Goal: Transaction & Acquisition: Subscribe to service/newsletter

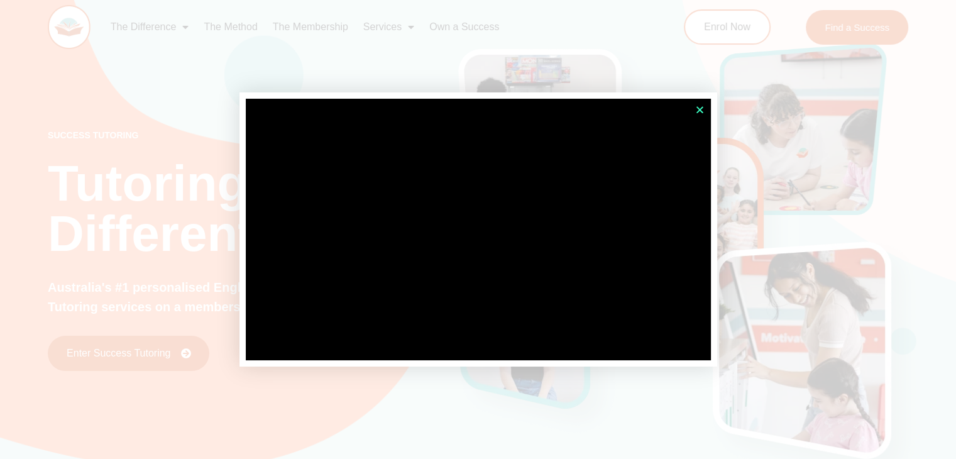
click at [701, 109] on icon "Close" at bounding box center [699, 109] width 9 height 9
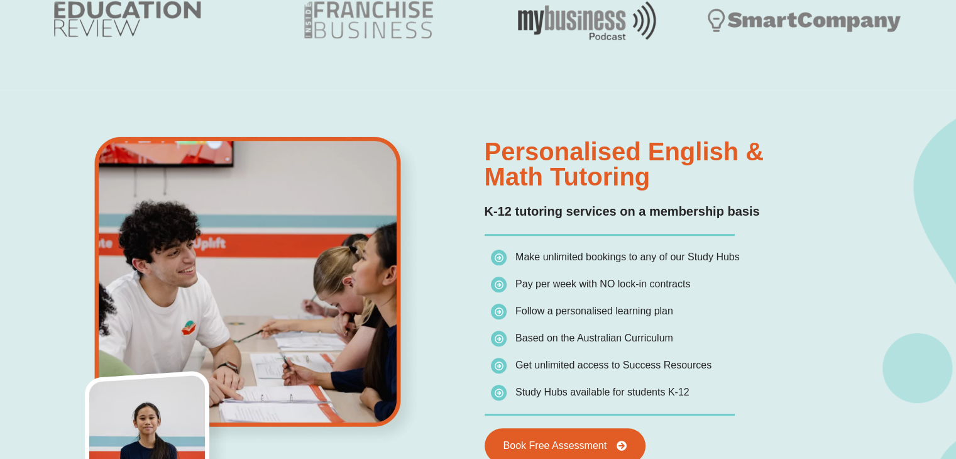
scroll to position [814, 0]
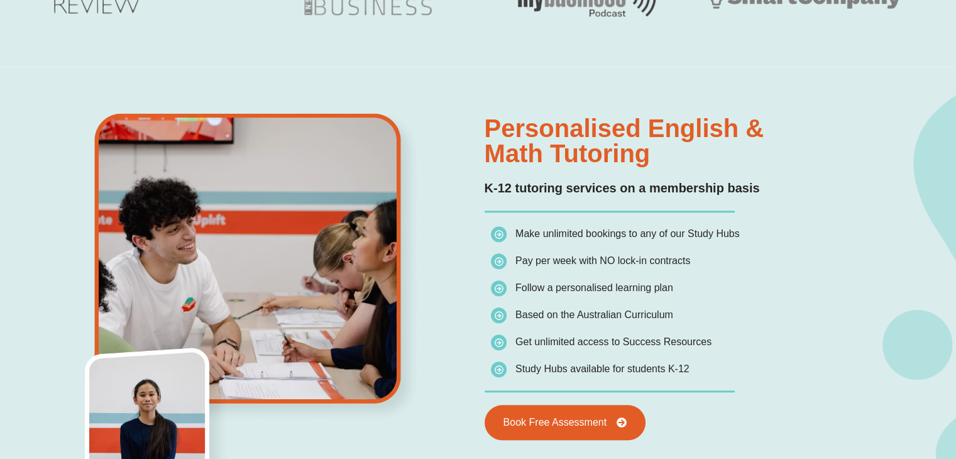
click at [552, 190] on h2 "K-12 tutoring services on a membership basis" at bounding box center [693, 188] width 417 height 19
drag, startPoint x: 573, startPoint y: 358, endPoint x: 488, endPoint y: 343, distance: 86.2
click at [488, 343] on div "Make unlimited bookings to any of our Study Hubs Pay per week with NO lock-in c…" at bounding box center [693, 301] width 417 height 153
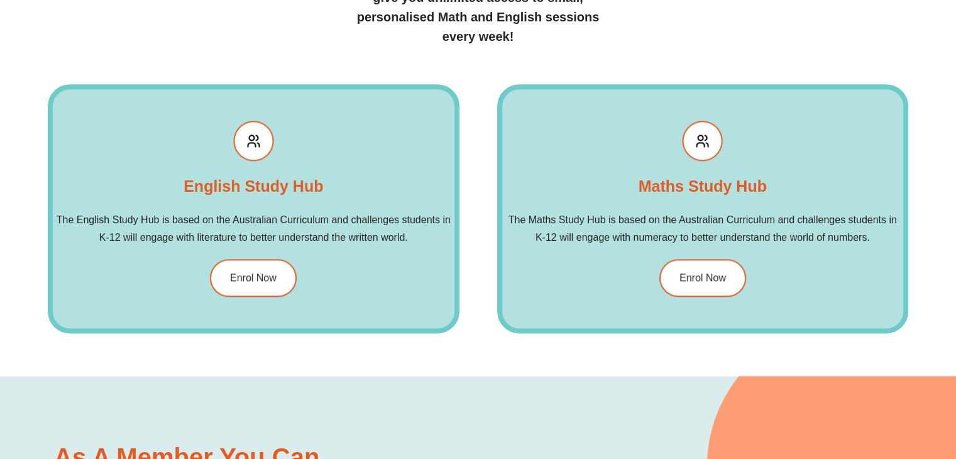
scroll to position [1488, 0]
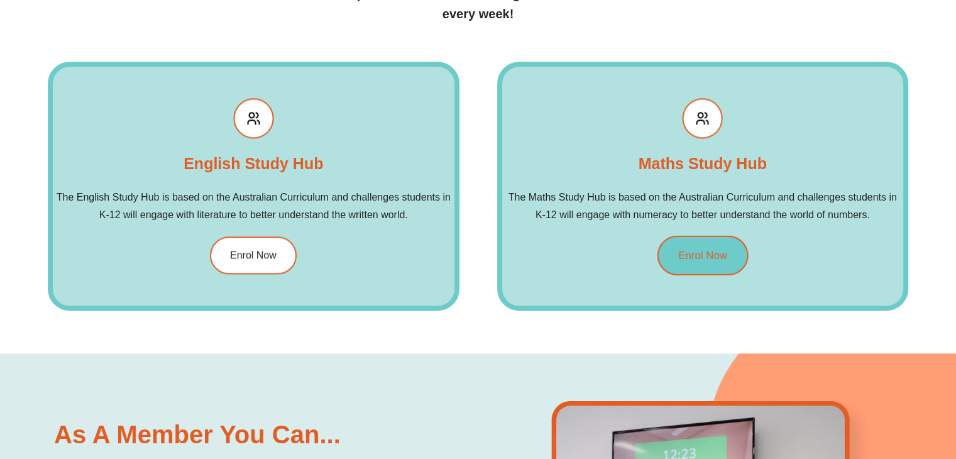
click at [703, 256] on span "Enrol Now" at bounding box center [702, 255] width 49 height 11
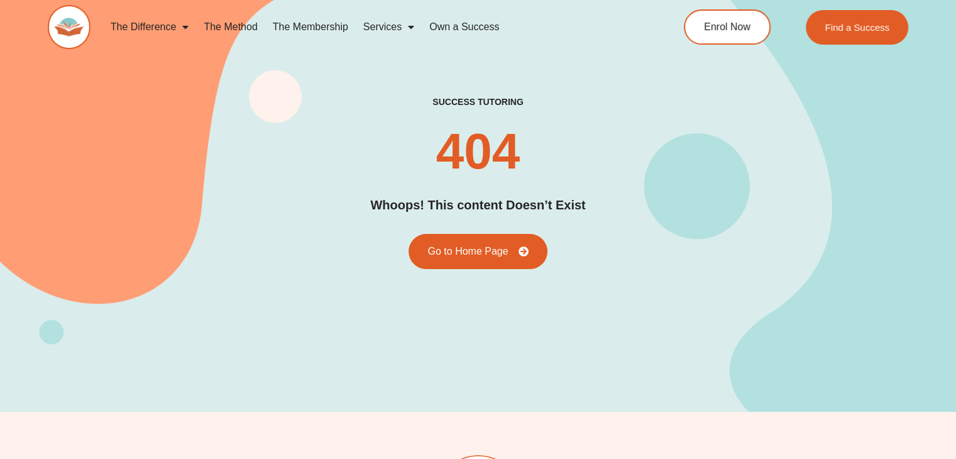
click at [319, 23] on link "The Membership" at bounding box center [310, 27] width 91 height 29
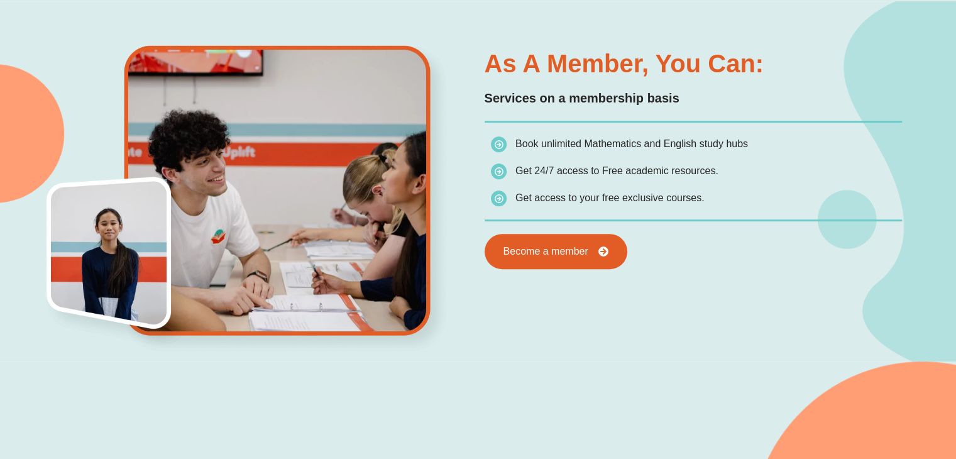
scroll to position [680, 0]
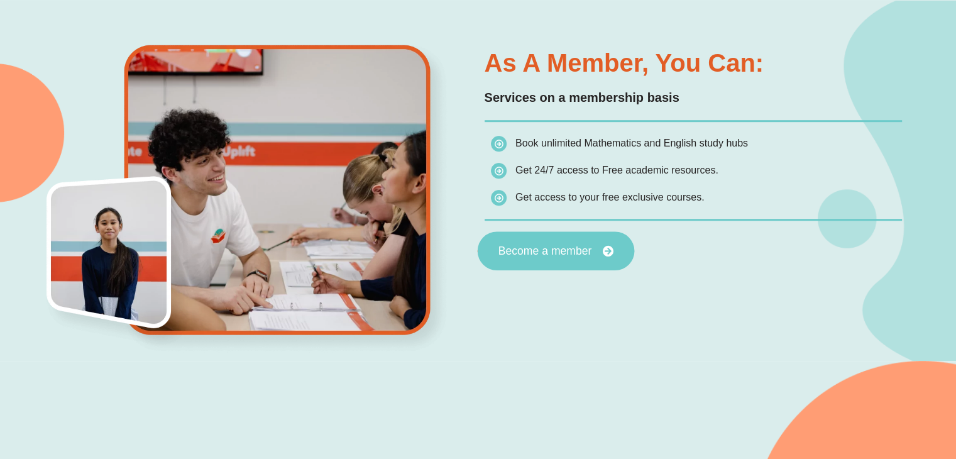
click at [606, 257] on link "Become a member" at bounding box center [555, 250] width 157 height 39
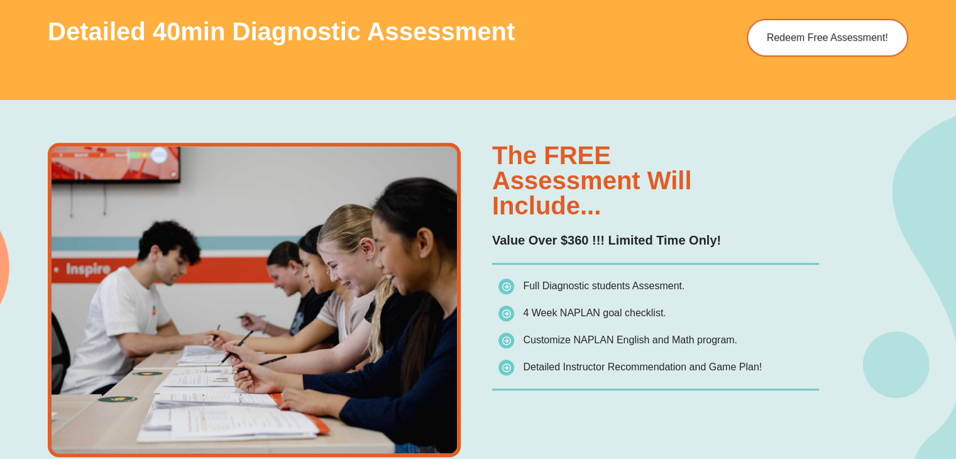
scroll to position [803, 0]
click at [561, 234] on p "Value Over $360 !!! Limited Time Only!" at bounding box center [655, 239] width 327 height 19
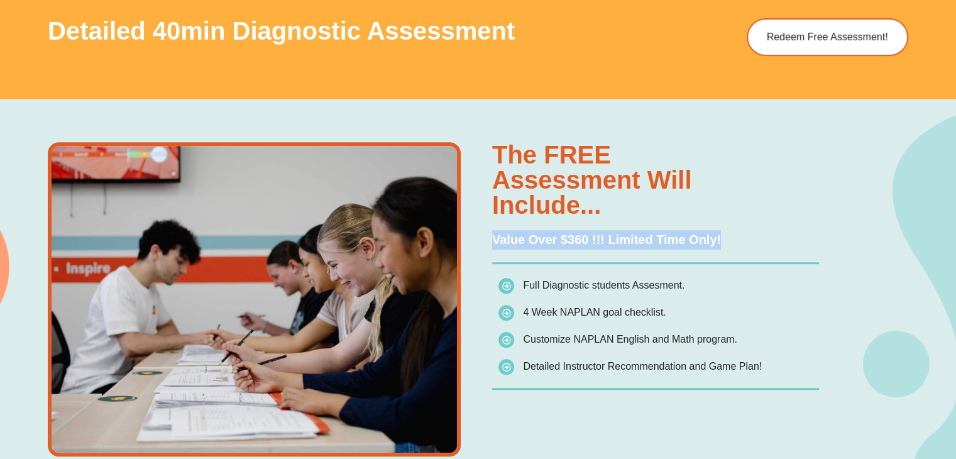
click at [561, 234] on p "Value Over $360 !!! Limited Time Only!" at bounding box center [655, 239] width 327 height 19
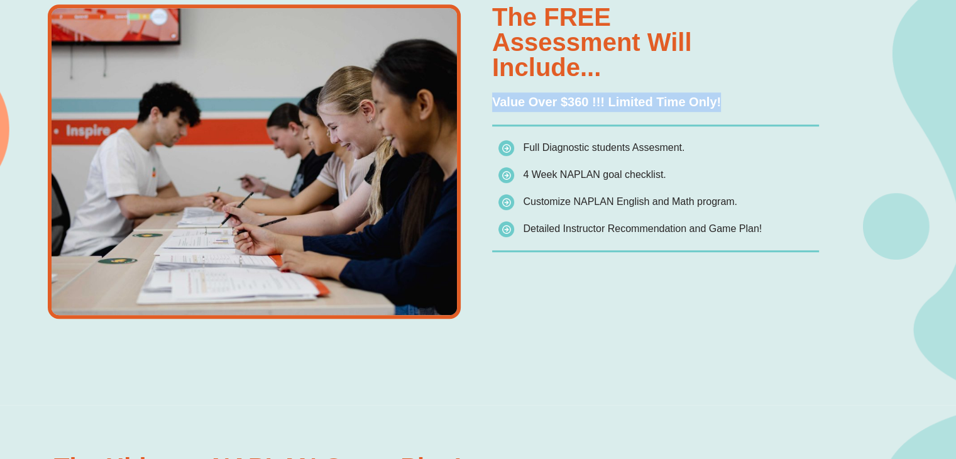
scroll to position [945, 0]
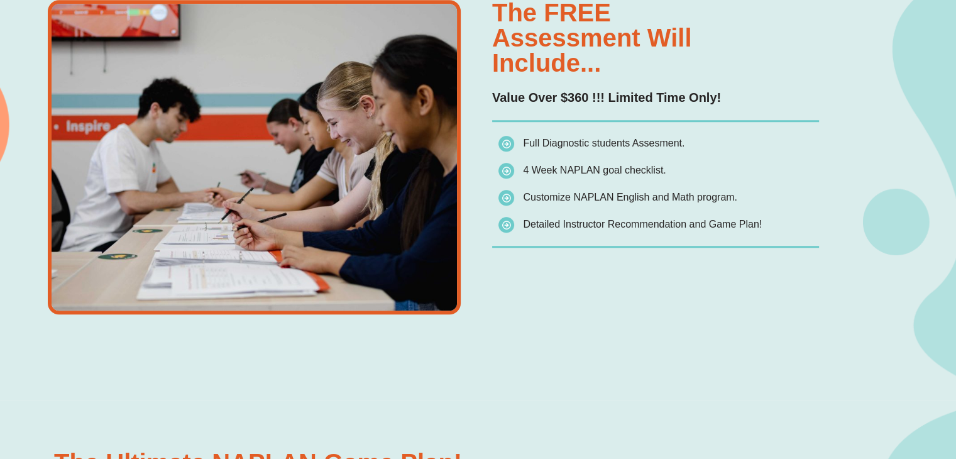
click at [571, 170] on span "4 Week NAPLAN goal checklist." at bounding box center [594, 170] width 143 height 11
click at [576, 149] on span "Full Diagnostic students Assesment." at bounding box center [591, 144] width 186 height 18
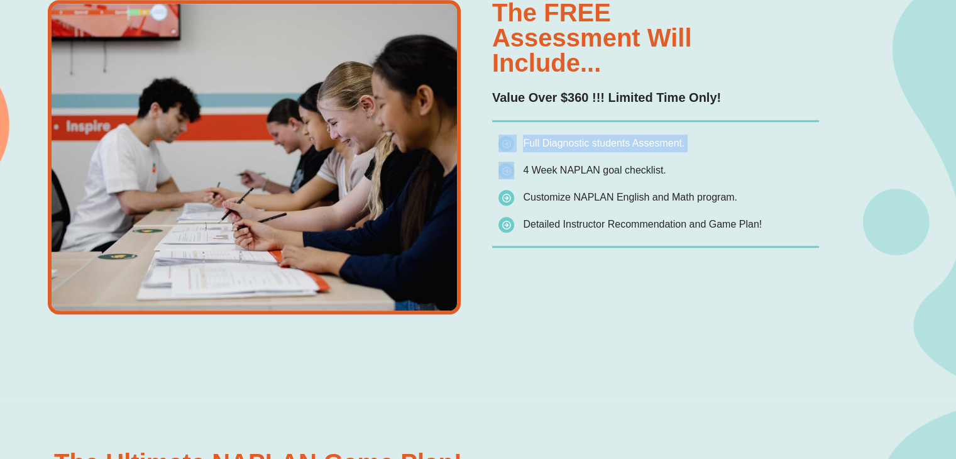
click at [576, 149] on span "Full Diagnostic students Assesment." at bounding box center [591, 144] width 186 height 18
click at [566, 192] on span "Customize NAPLAN English and Math program." at bounding box center [630, 197] width 214 height 11
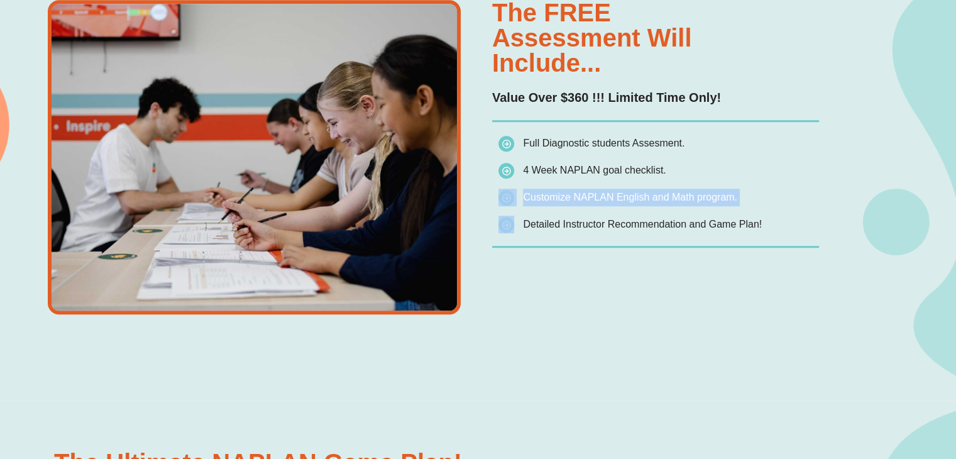
click at [566, 192] on span "Customize NAPLAN English and Math program." at bounding box center [630, 197] width 214 height 11
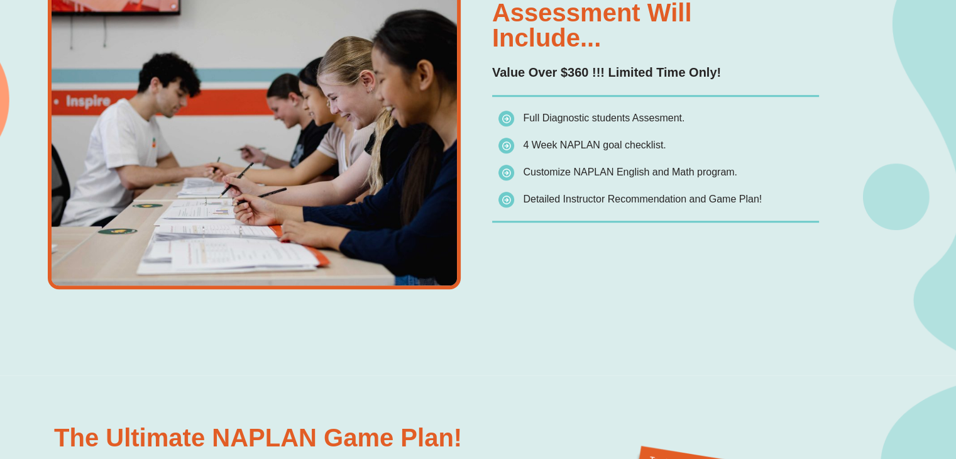
click at [566, 191] on span "Detailed Instructor Recommendation and Game Plan!" at bounding box center [629, 199] width 263 height 18
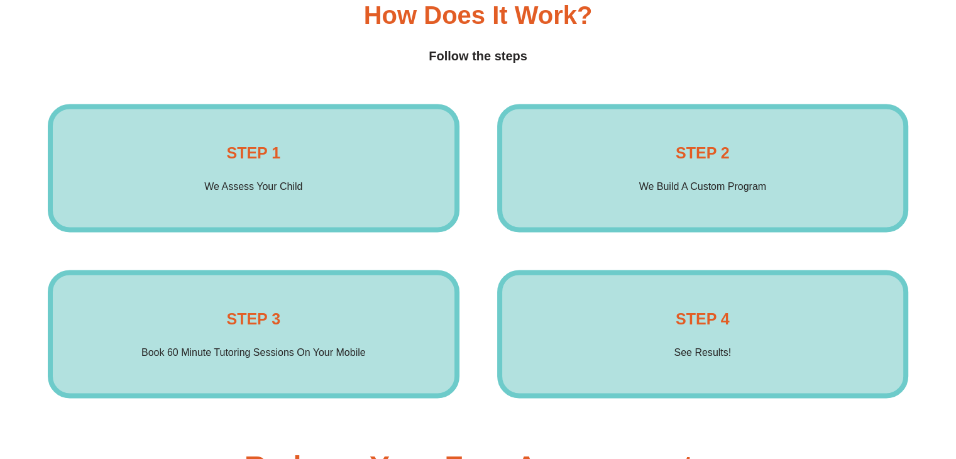
scroll to position [1944, 0]
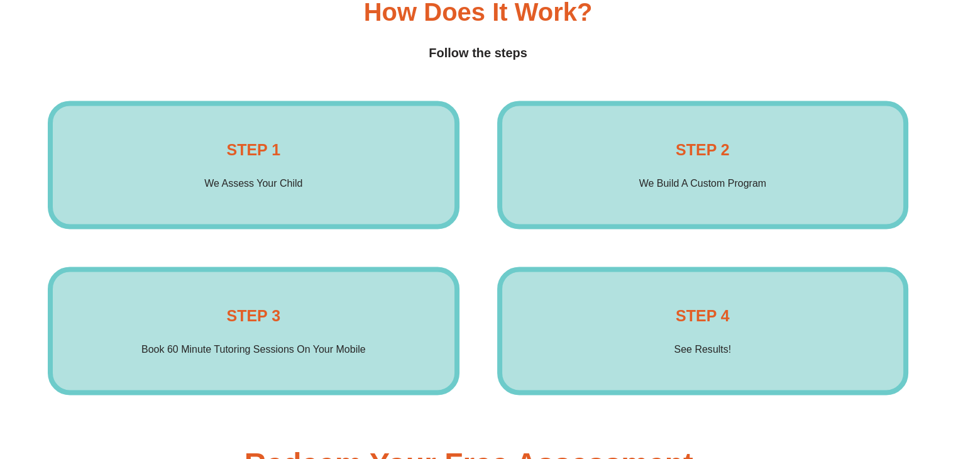
click at [167, 355] on p "Book 60 Minute Tutoring Sessions On Your Mobile" at bounding box center [253, 350] width 224 height 18
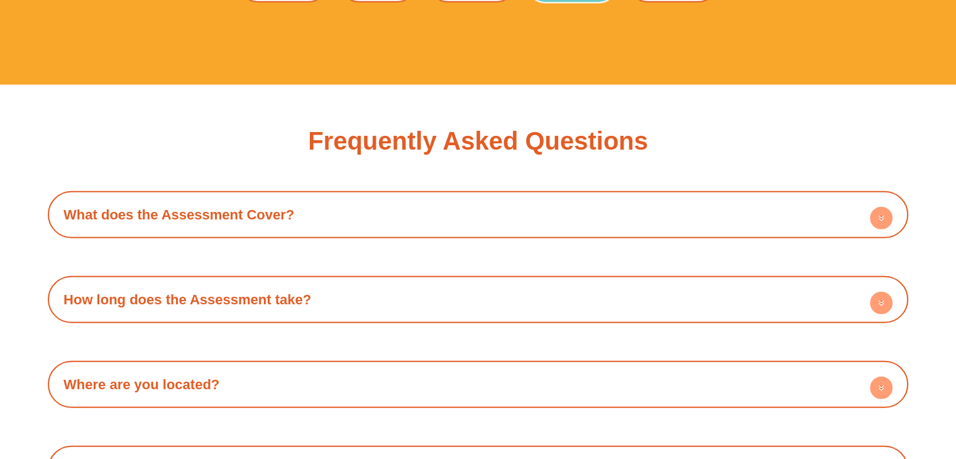
scroll to position [3643, 0]
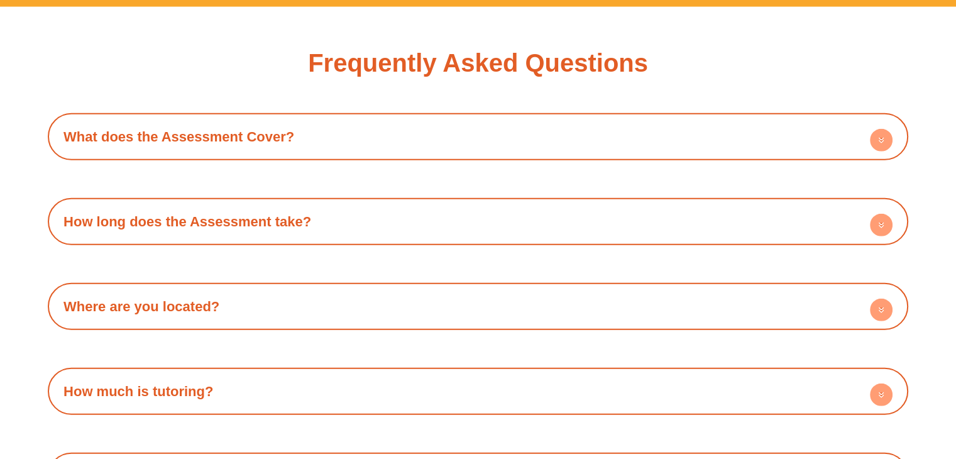
click at [392, 140] on h4 "What does the Assessment Cover?" at bounding box center [478, 136] width 848 height 35
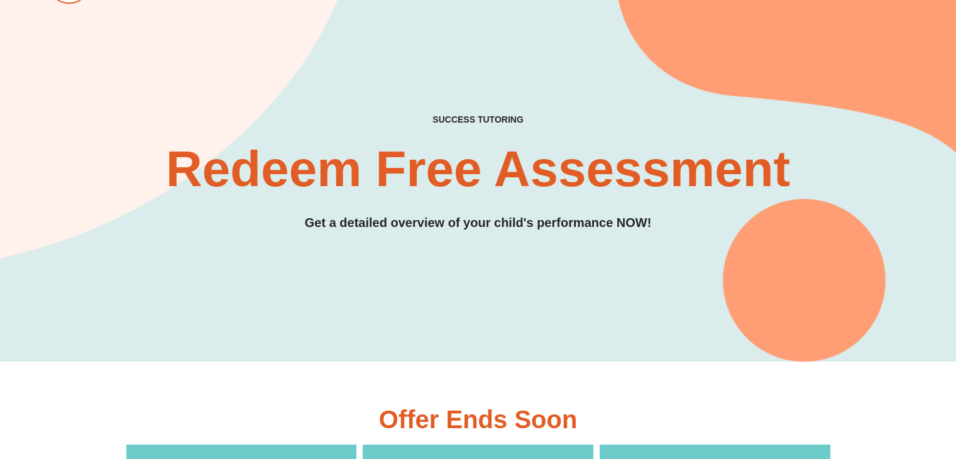
scroll to position [0, 0]
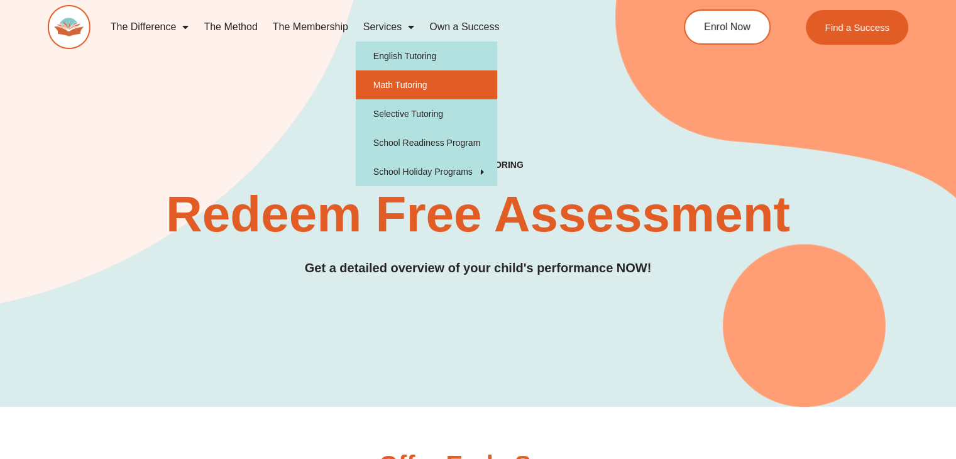
click at [399, 78] on link "Math Tutoring" at bounding box center [426, 84] width 141 height 29
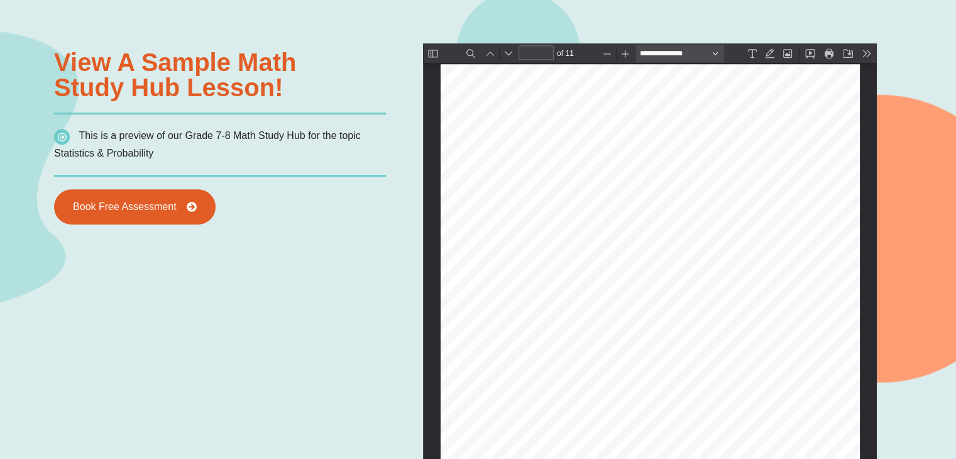
scroll to position [4311, 0]
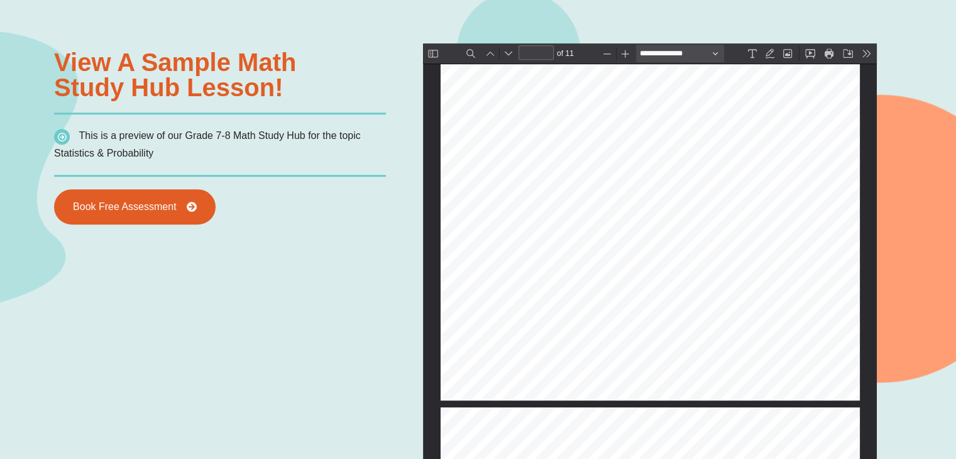
type input "**"
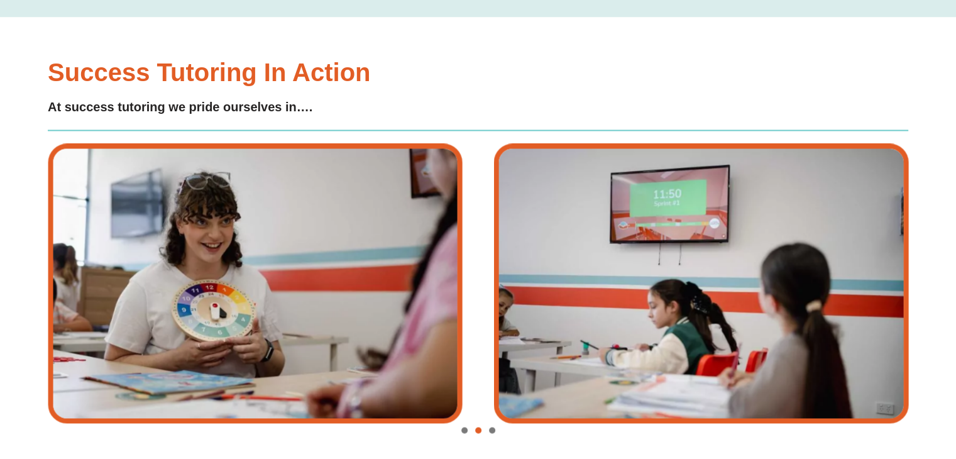
scroll to position [2227, 0]
